Goal: Information Seeking & Learning: Learn about a topic

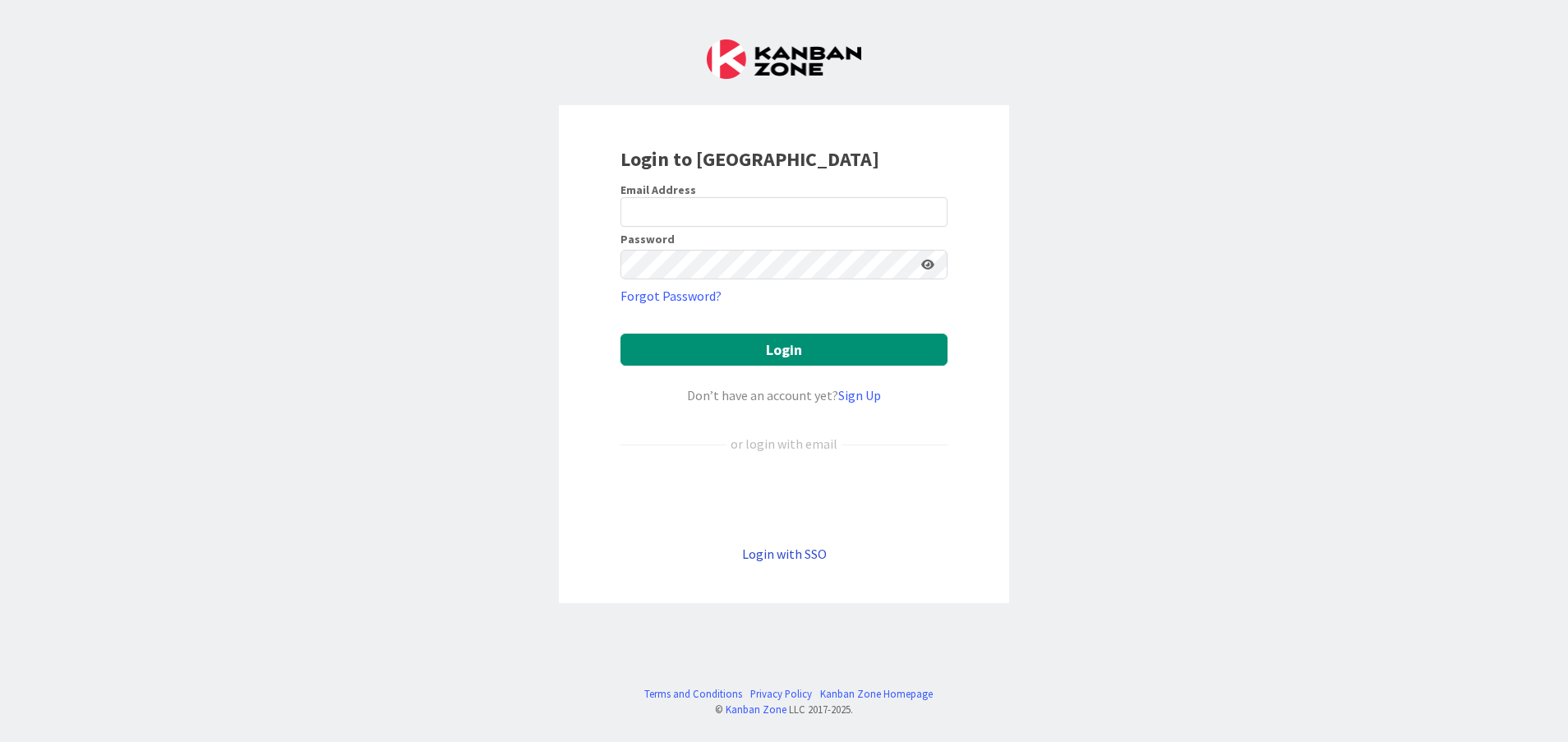
click at [787, 552] on link "Login with SSO" at bounding box center [784, 553] width 85 height 16
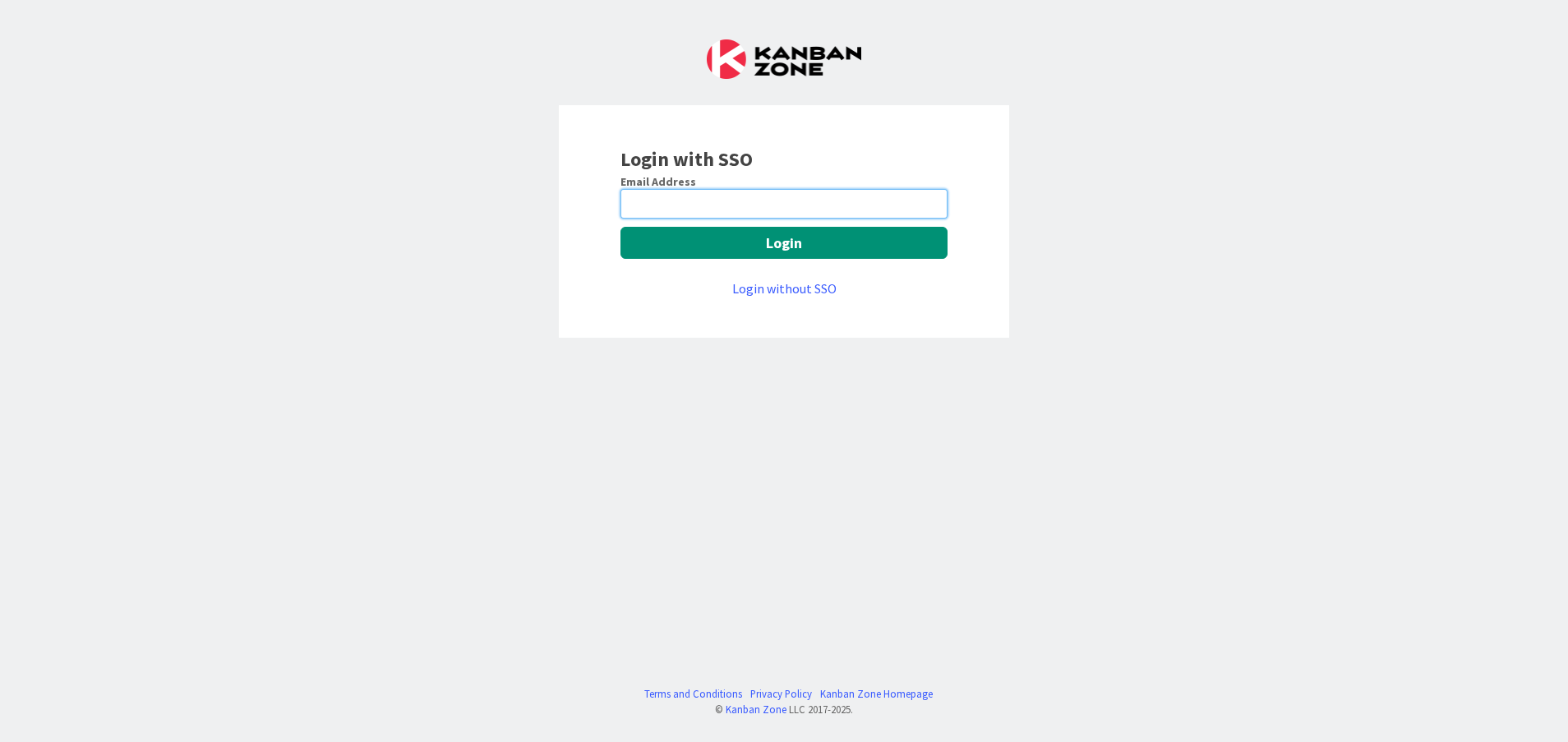
click at [720, 215] on input "email" at bounding box center [784, 203] width 327 height 29
type input "Vinodkumar.Jeerangi@mrcglobal.com"
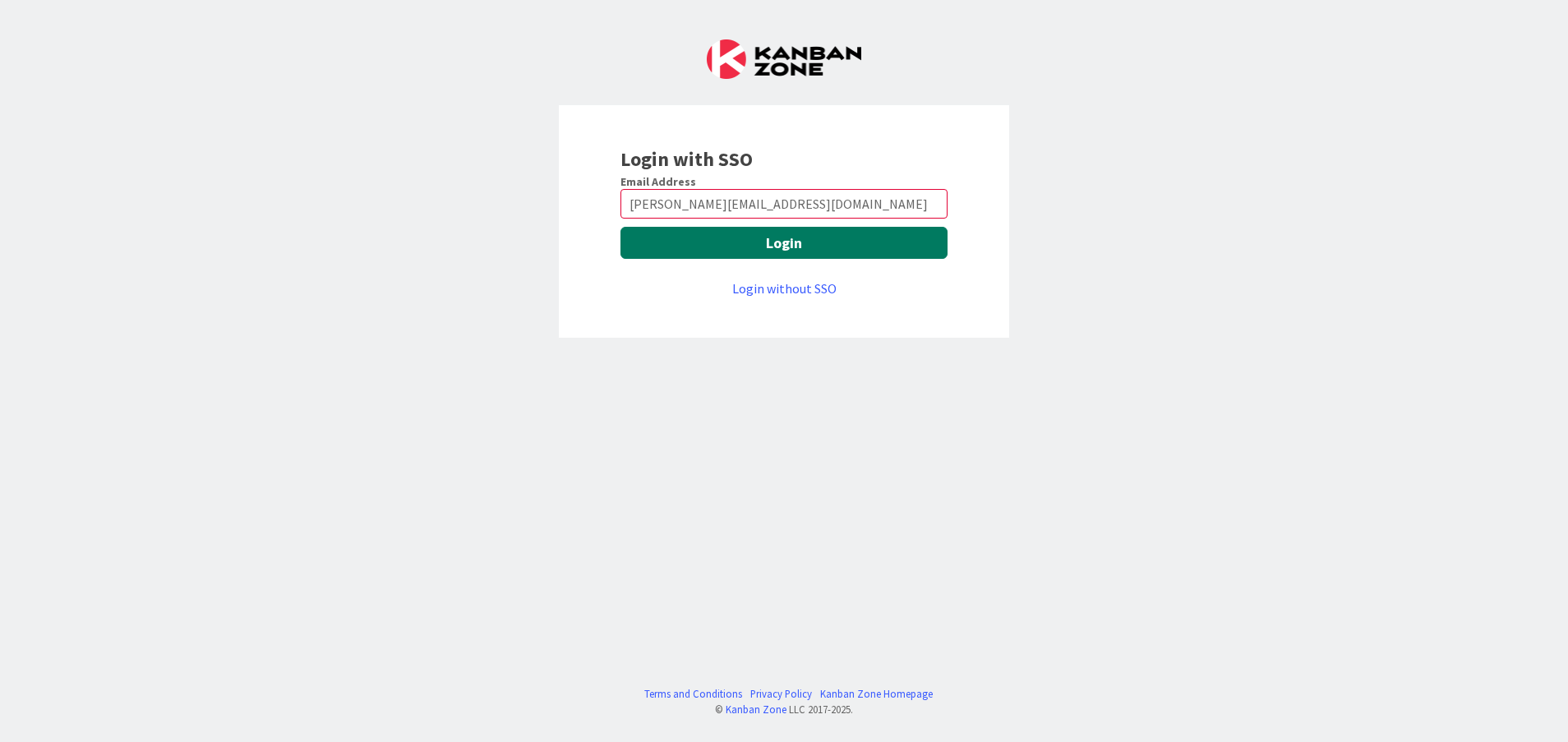
click at [696, 236] on button "Login" at bounding box center [784, 243] width 327 height 32
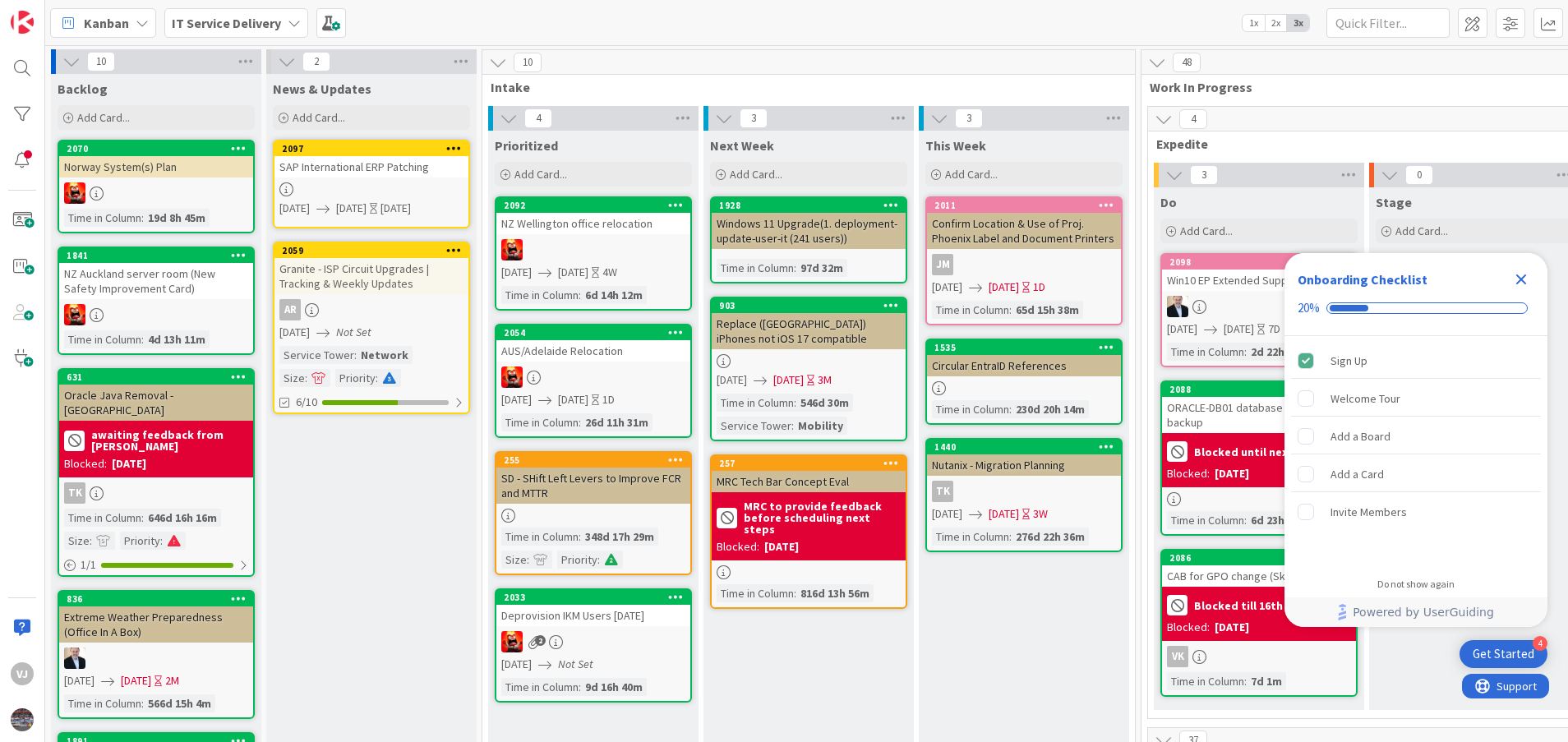
click at [1518, 281] on icon "Close Checklist" at bounding box center [1522, 279] width 11 height 11
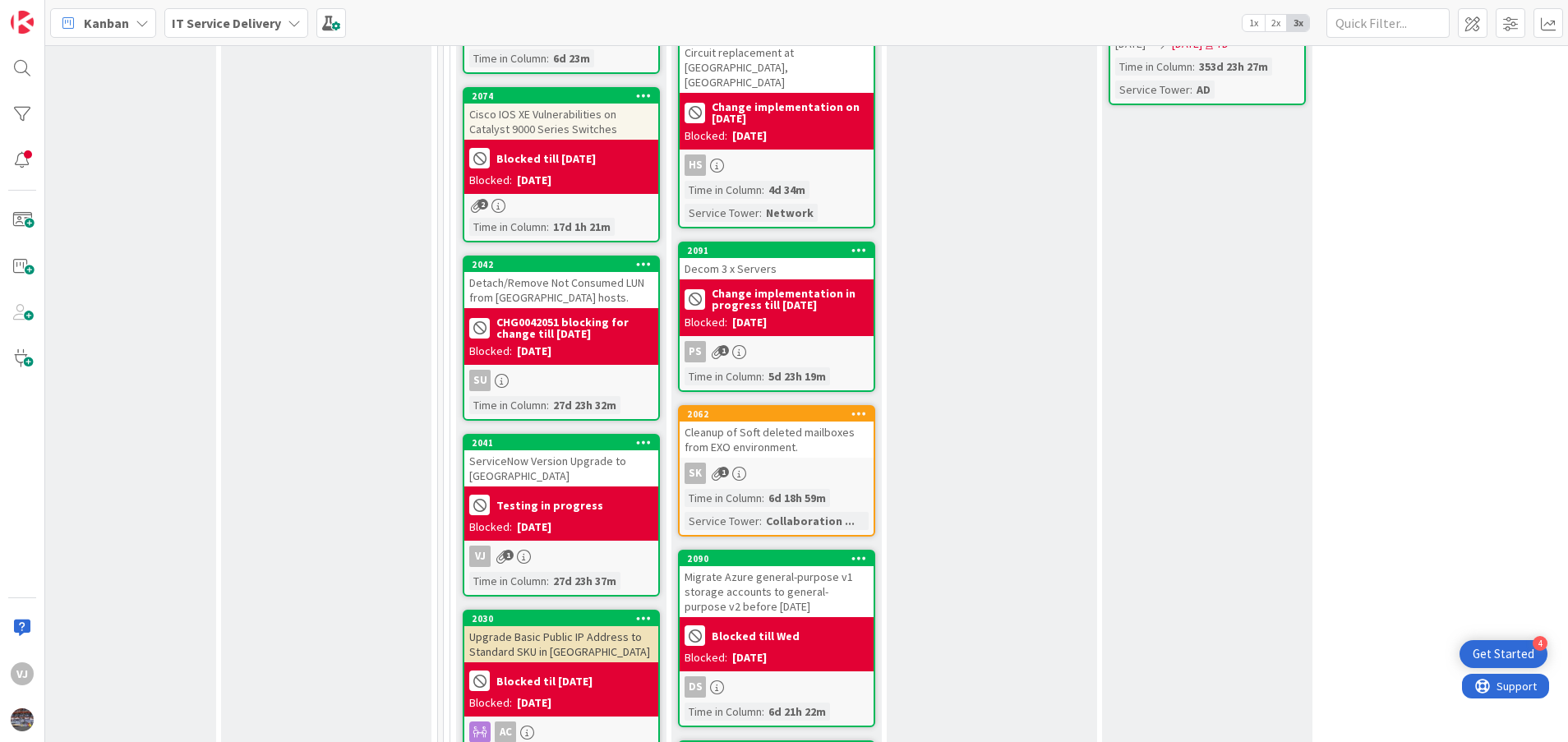
scroll to position [964, 698]
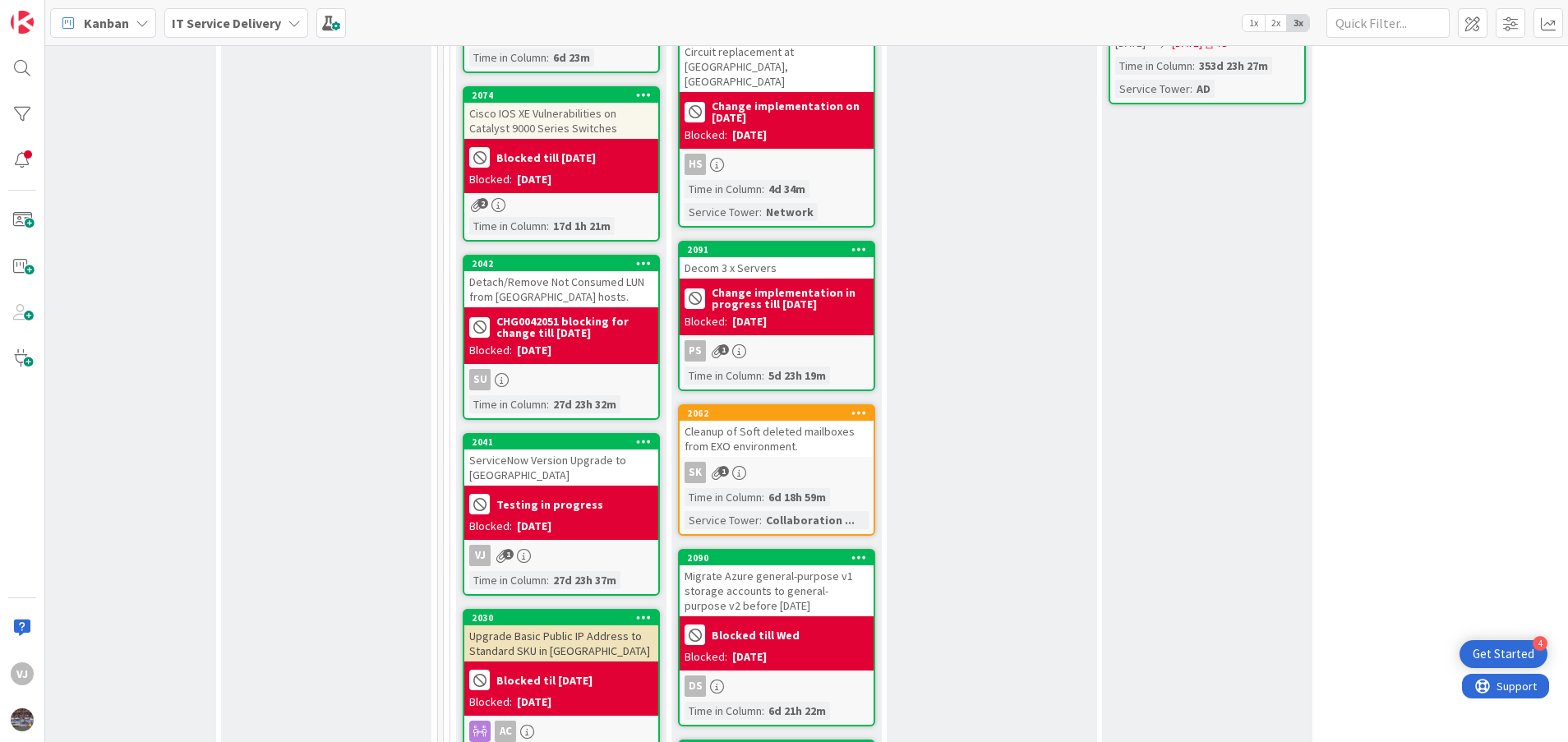
click at [572, 452] on div "ServiceNow Version Upgrade to Yokohama" at bounding box center [562, 467] width 194 height 36
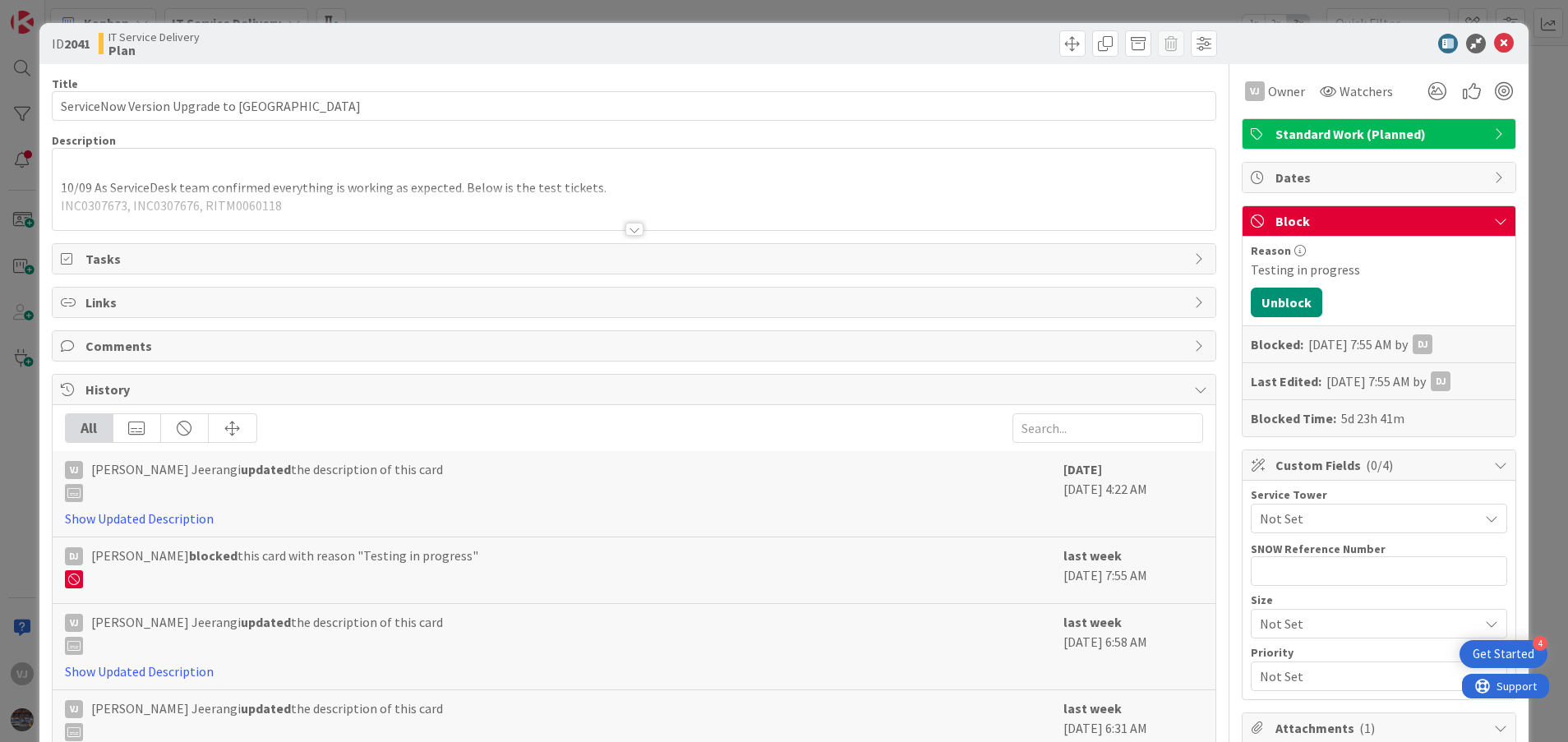
click at [626, 227] on div at bounding box center [634, 229] width 18 height 13
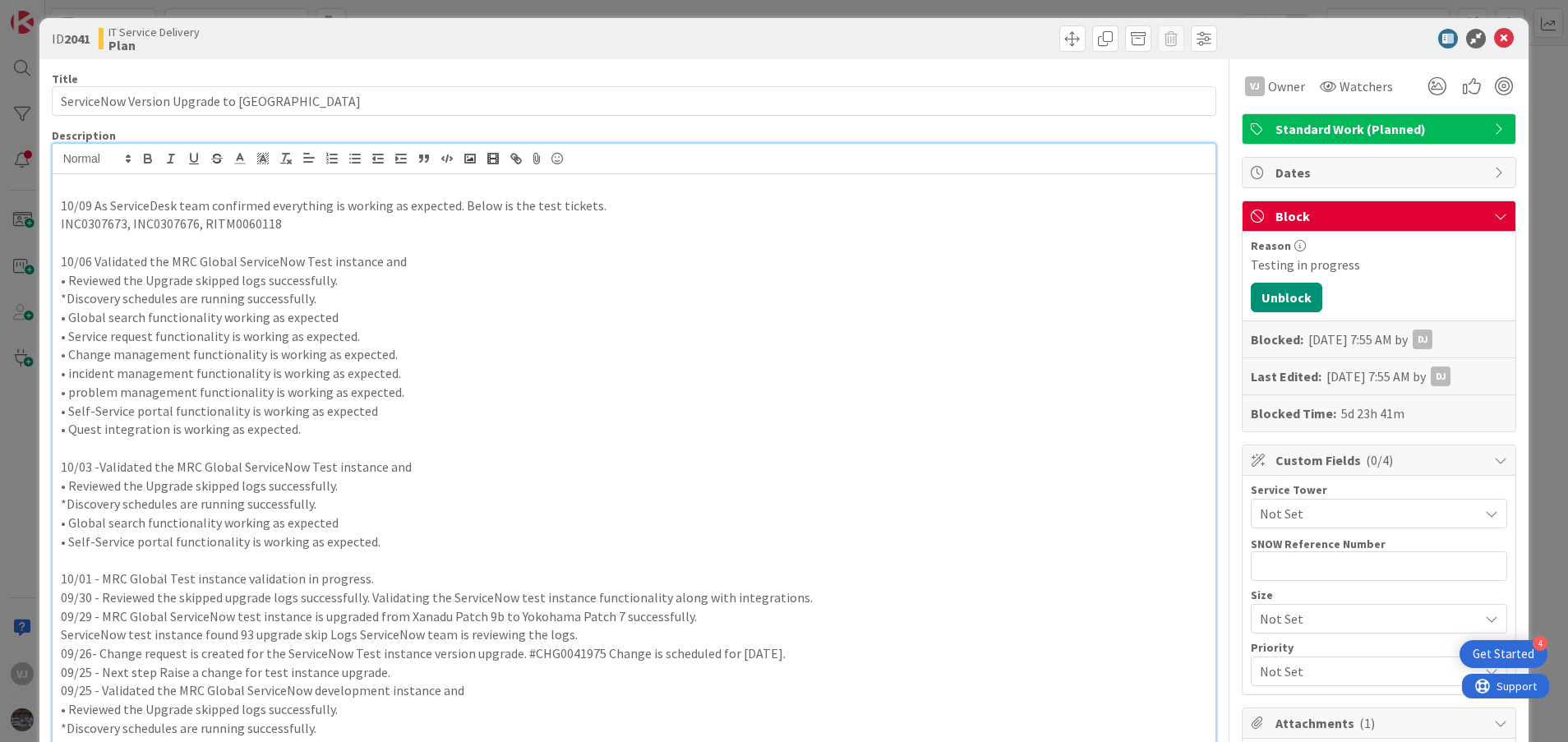
scroll to position [6, 0]
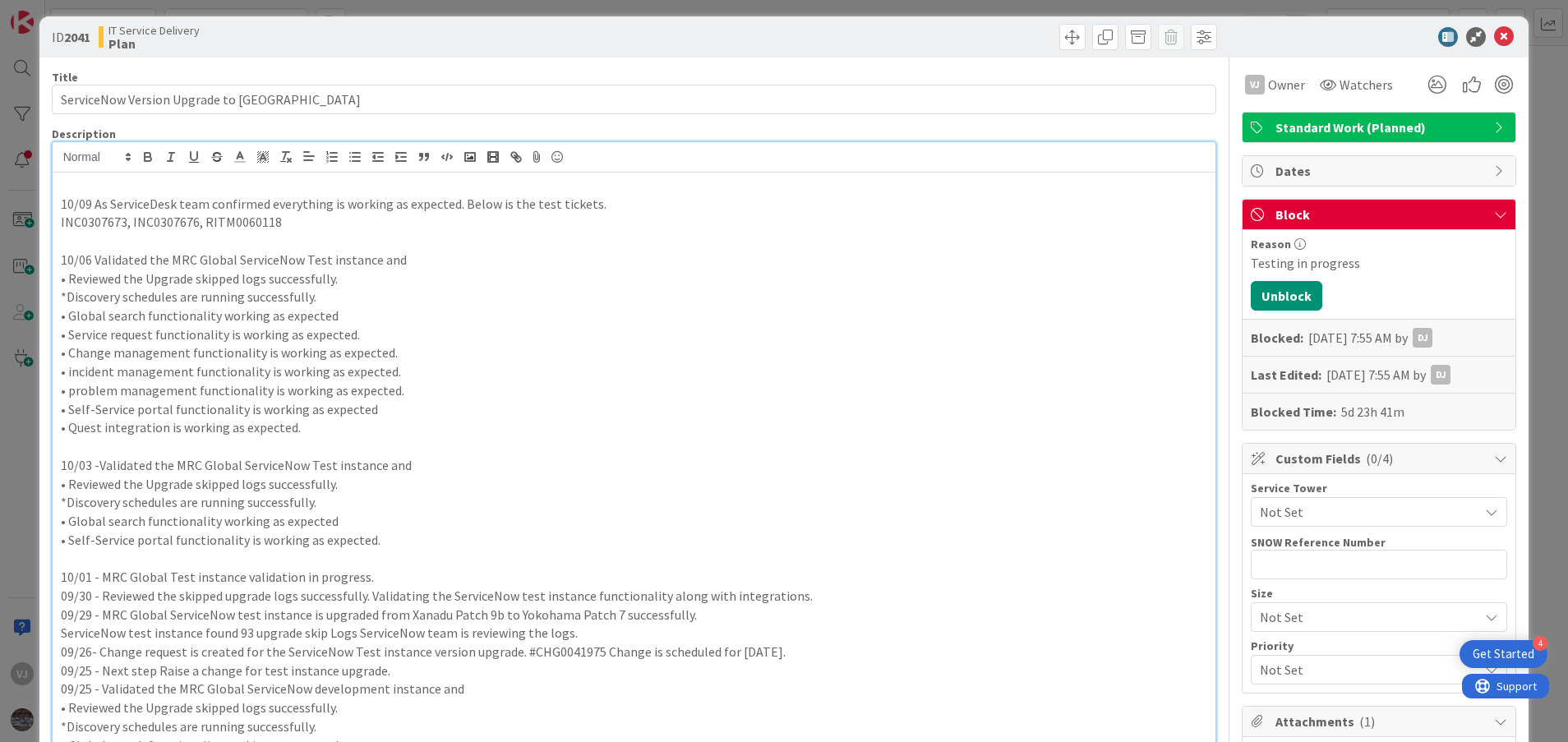
click at [356, 230] on p "INC0307673, INC0307676, RITM0060118" at bounding box center [634, 222] width 1147 height 19
click at [1494, 32] on icon at bounding box center [1504, 36] width 20 height 20
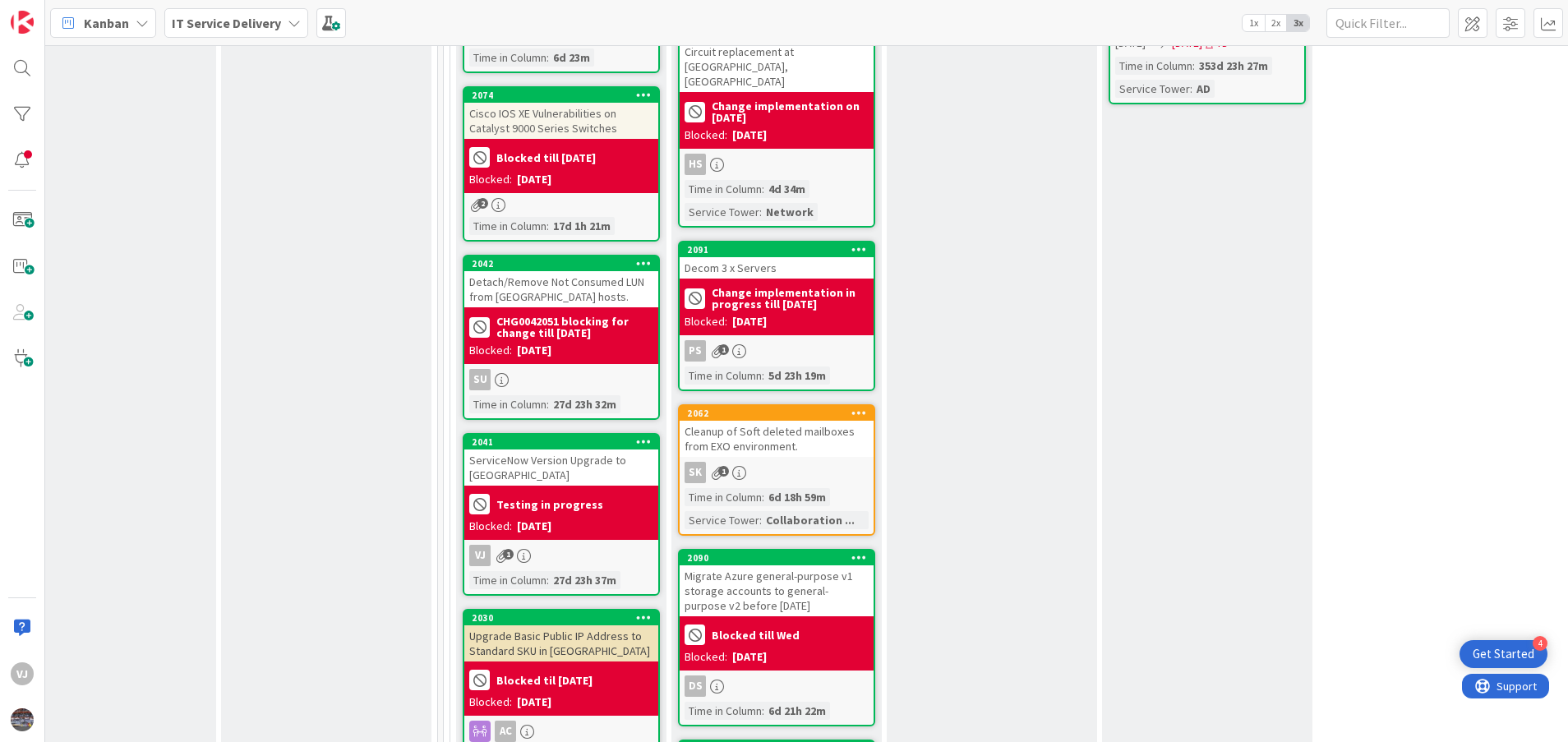
click at [563, 449] on div "ServiceNow Version Upgrade to Yokohama" at bounding box center [562, 467] width 194 height 36
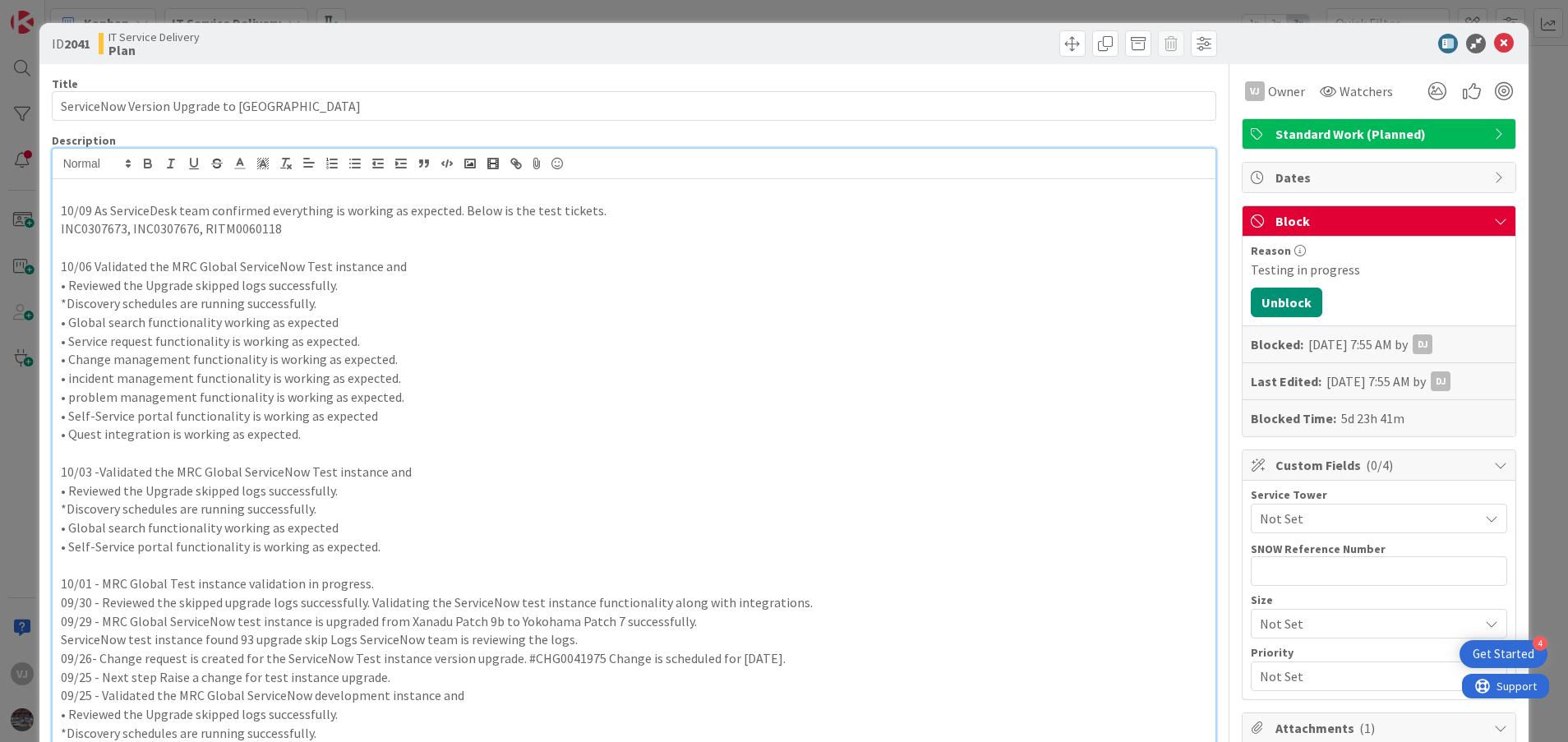
click at [357, 188] on p "10/13 - As tested, everything working as expected" at bounding box center [634, 191] width 1147 height 19
click at [615, 209] on p "10/09 As ServiceDesk team confirmed everything is working as expected. Below ar…" at bounding box center [634, 210] width 1147 height 19
click at [618, 187] on p "10/13 - As tested, everything working as expected, Raising a change request to …" at bounding box center [634, 191] width 1147 height 19
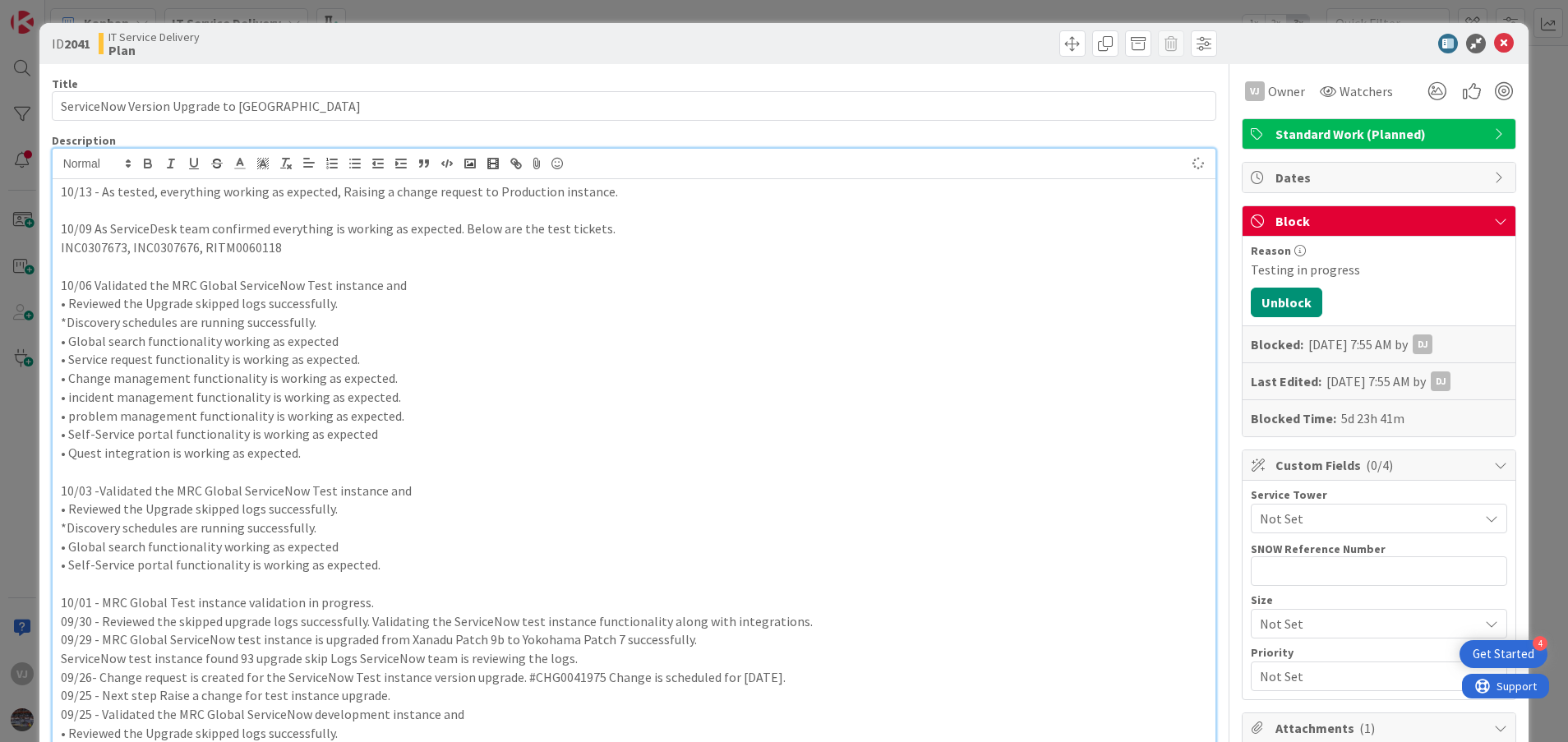
click at [654, 295] on p "• Reviewed the Upgrade skipped logs successfully." at bounding box center [634, 303] width 1147 height 19
click at [63, 192] on p "10/13 - As tested, everything working as expected, Raising a change request to …" at bounding box center [634, 191] width 1147 height 19
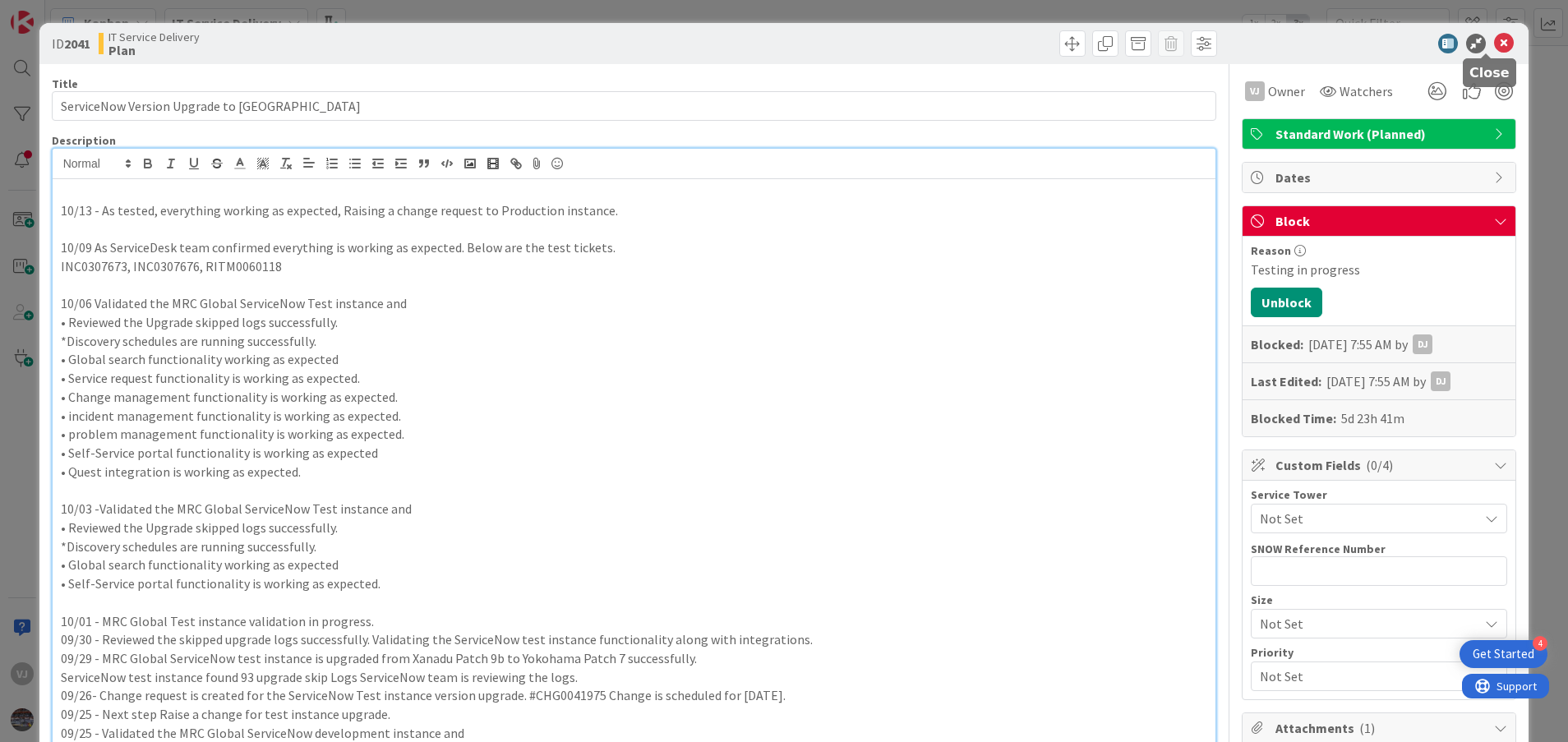
click at [1494, 34] on icon at bounding box center [1504, 44] width 20 height 20
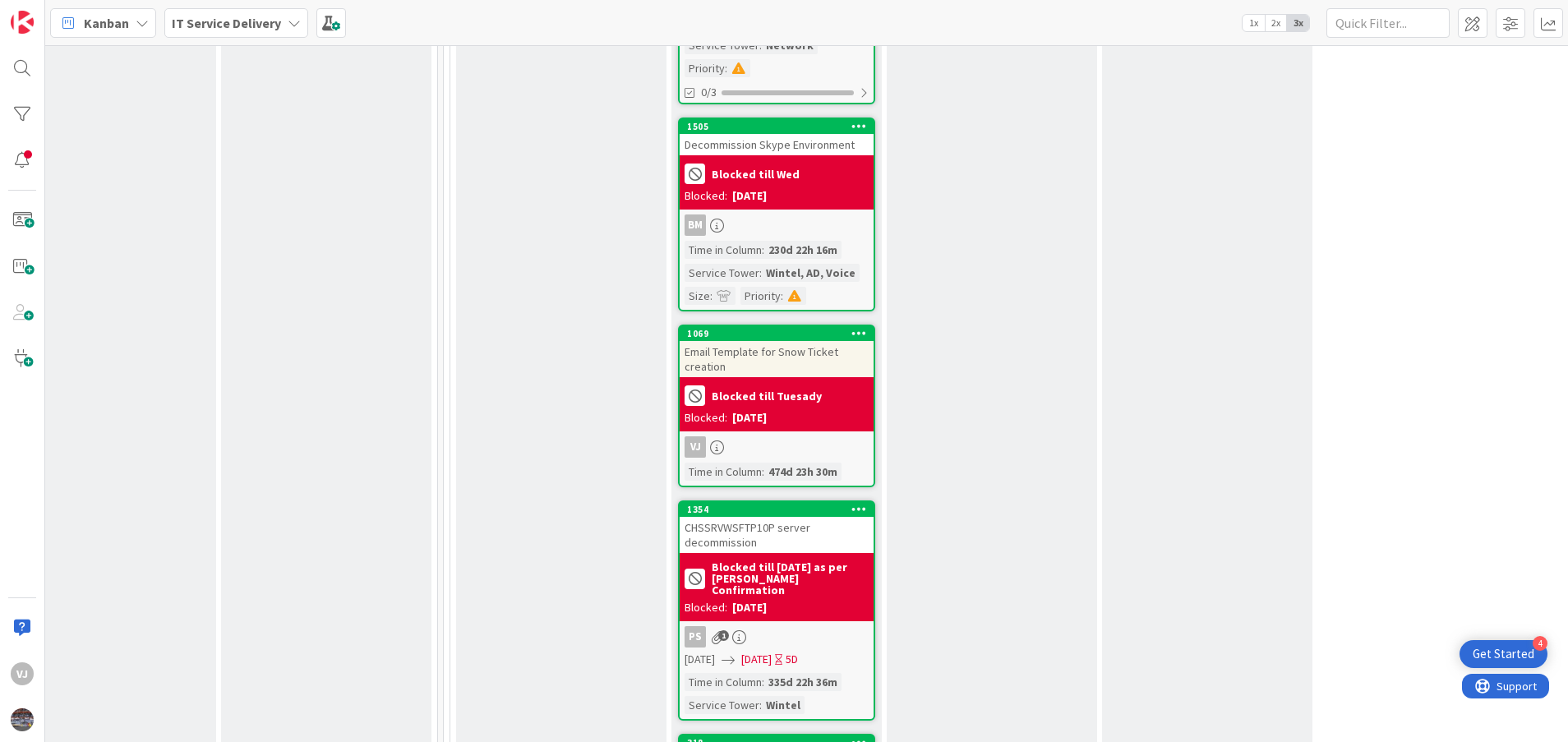
scroll to position [5174, 698]
click at [764, 342] on div "Email Template for Snow Ticket creation" at bounding box center [777, 359] width 194 height 36
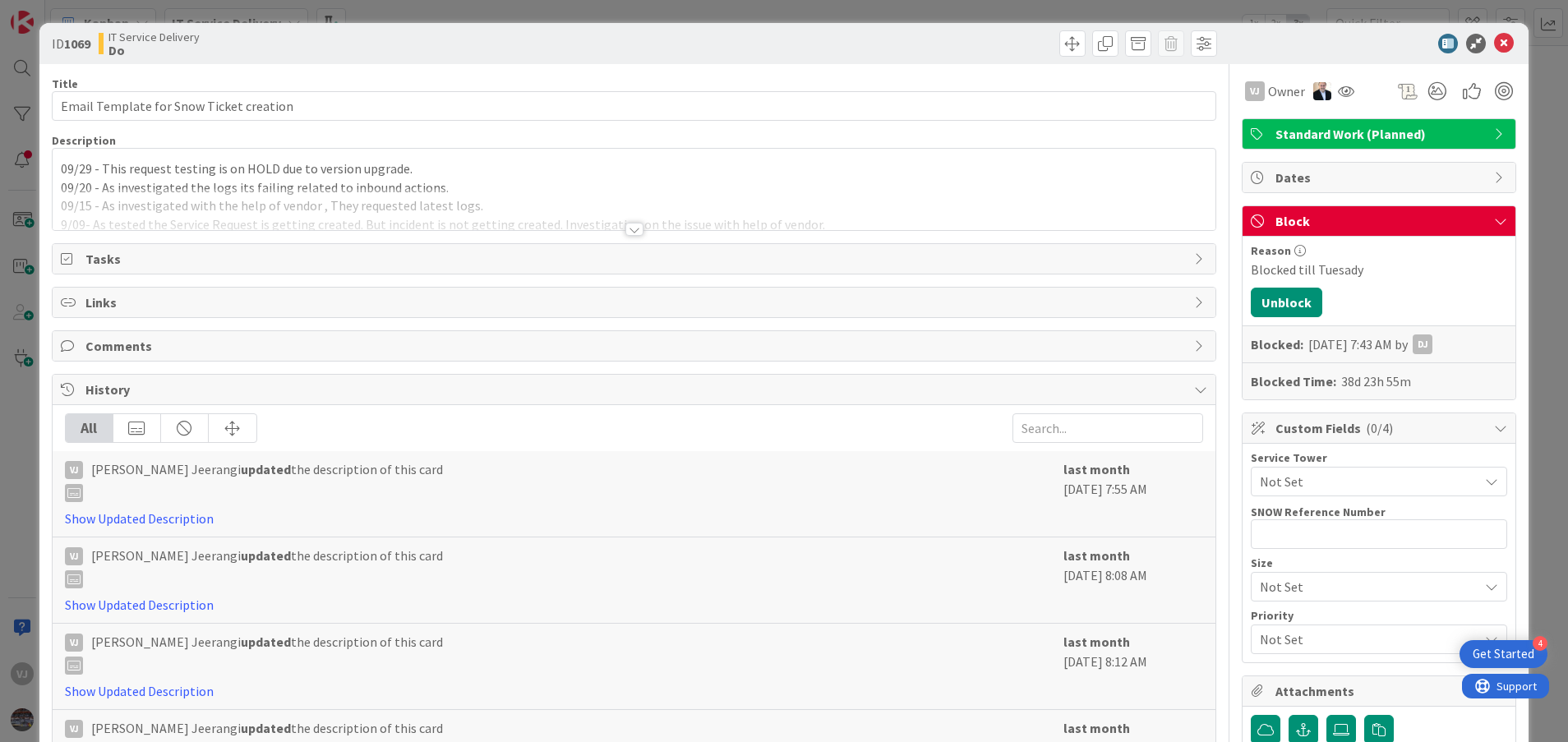
click at [627, 236] on div at bounding box center [634, 229] width 18 height 13
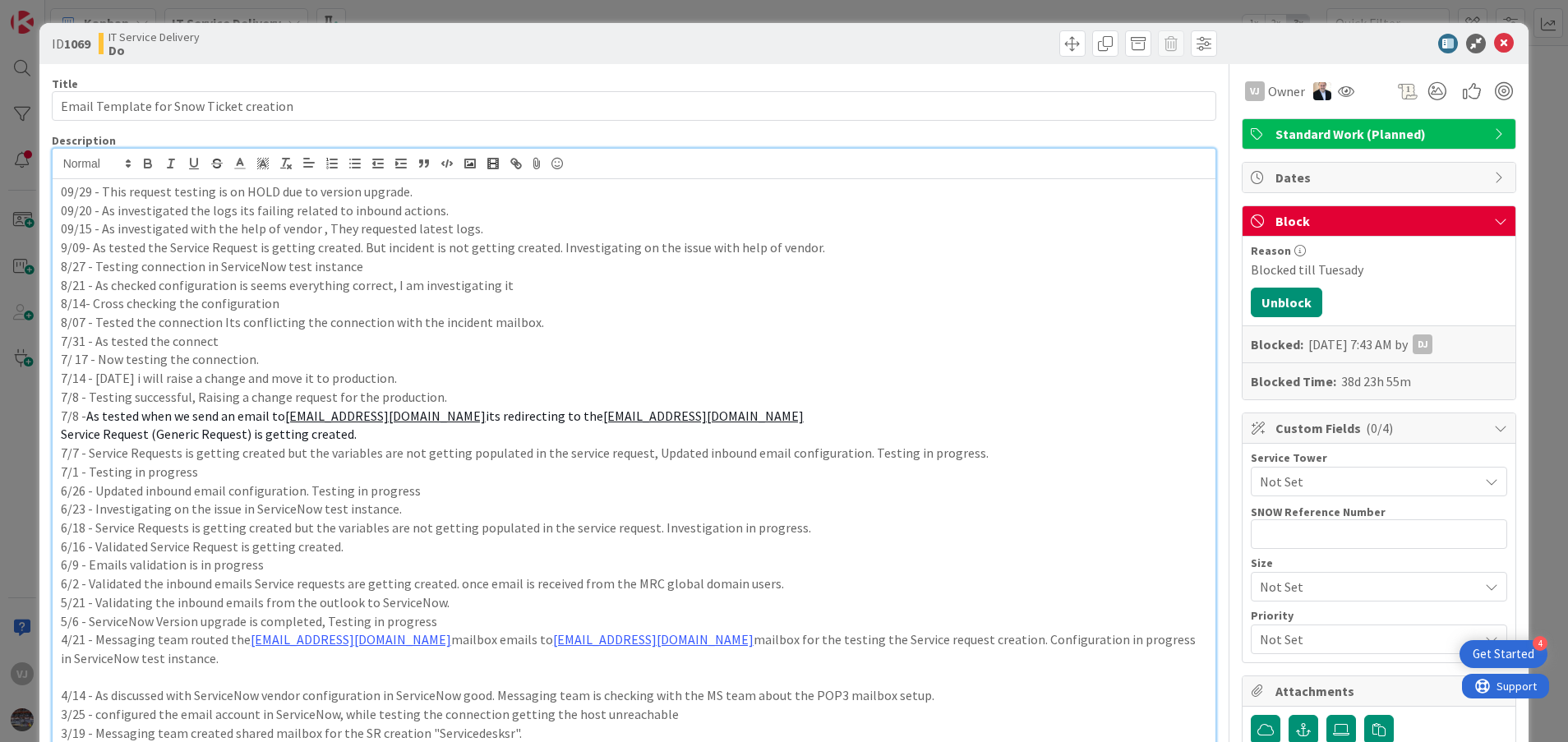
click at [703, 393] on p "7/8 - Testing successful, Raising a change request for the production." at bounding box center [634, 397] width 1147 height 19
click at [555, 320] on p "8/07 - Tested the connection Its conflicting the connection with the incident m…" at bounding box center [634, 322] width 1147 height 19
click at [1494, 35] on icon at bounding box center [1504, 44] width 20 height 20
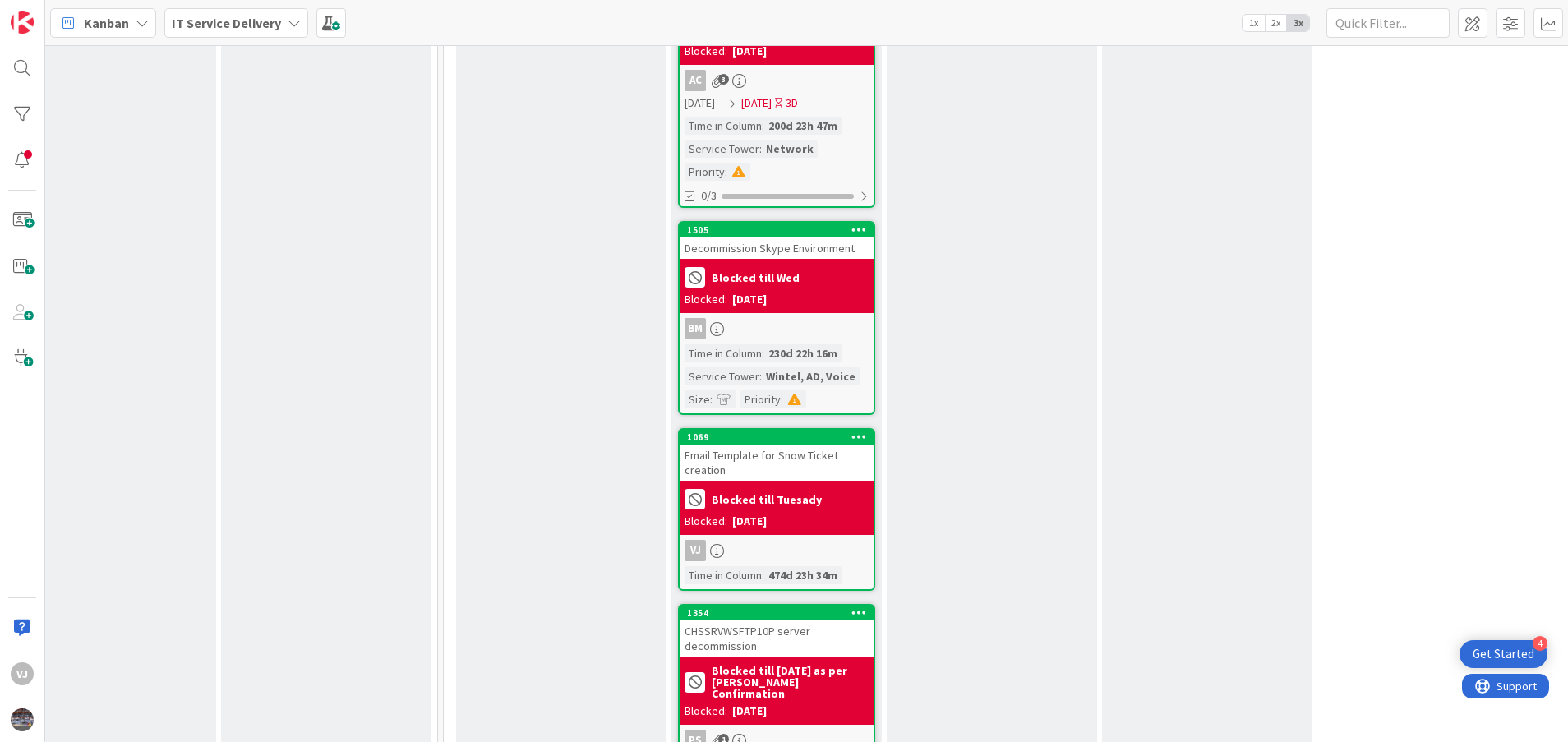
scroll to position [5070, 698]
